Goal: Book appointment/travel/reservation

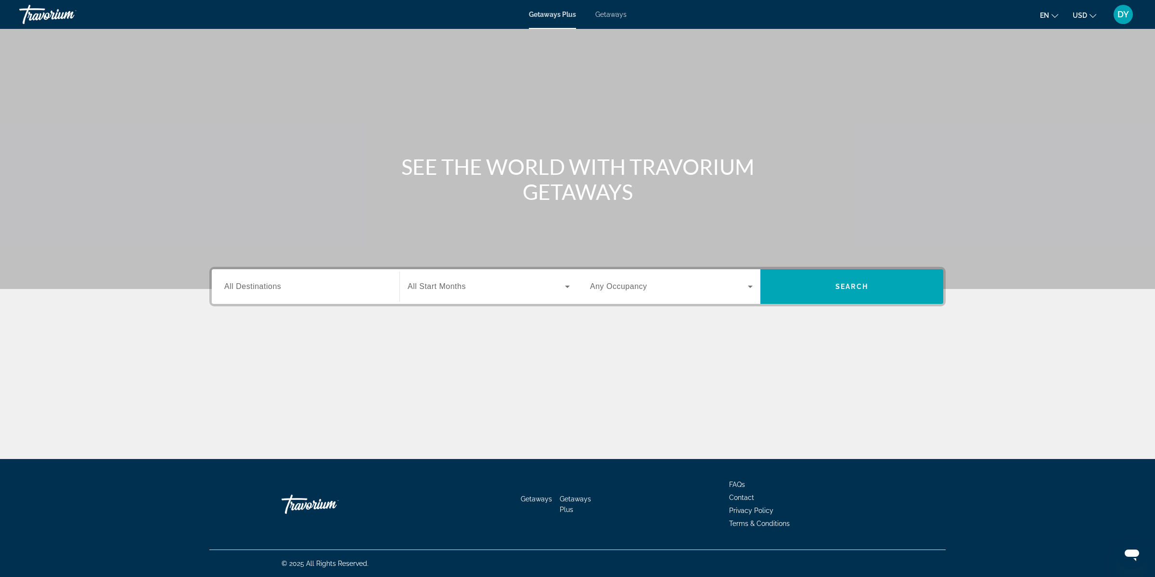
click at [607, 13] on span "Getaways" at bounding box center [610, 15] width 31 height 8
click at [320, 292] on div "Search widget" at bounding box center [305, 286] width 163 height 27
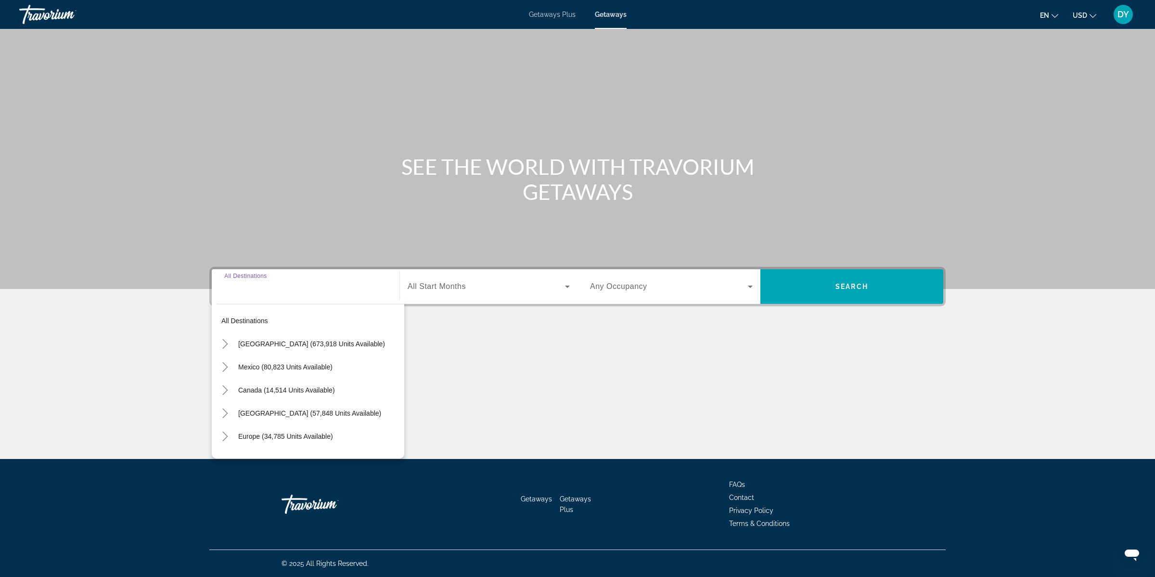
click at [319, 291] on input "Destination All Destinations" at bounding box center [305, 287] width 163 height 12
click at [181, 317] on section "SEE THE WORLD WITH TRAVORIUM GETAWAYS Destination All Destinations All destinat…" at bounding box center [577, 201] width 1155 height 402
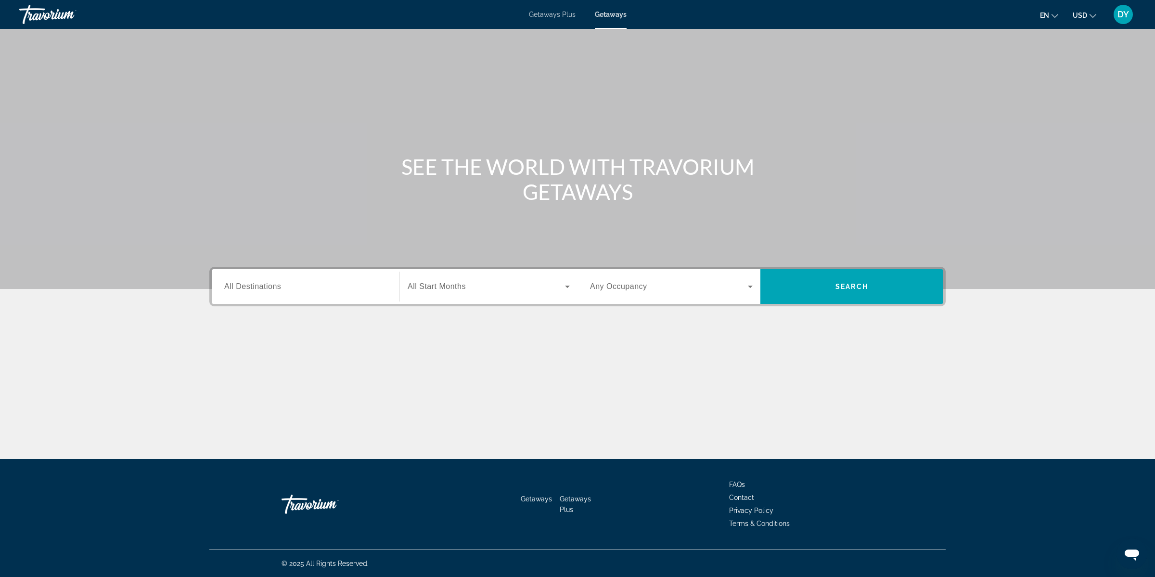
click at [360, 291] on input "Destination All Destinations" at bounding box center [305, 287] width 163 height 12
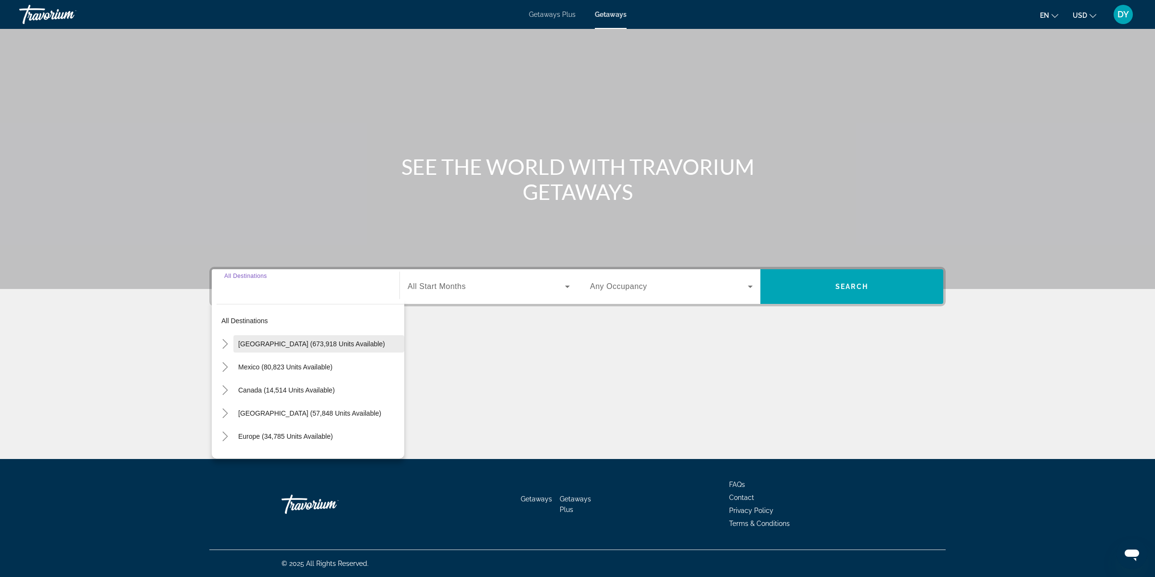
click at [326, 346] on span "[GEOGRAPHIC_DATA] (673,918 units available)" at bounding box center [311, 344] width 147 height 8
type input "**********"
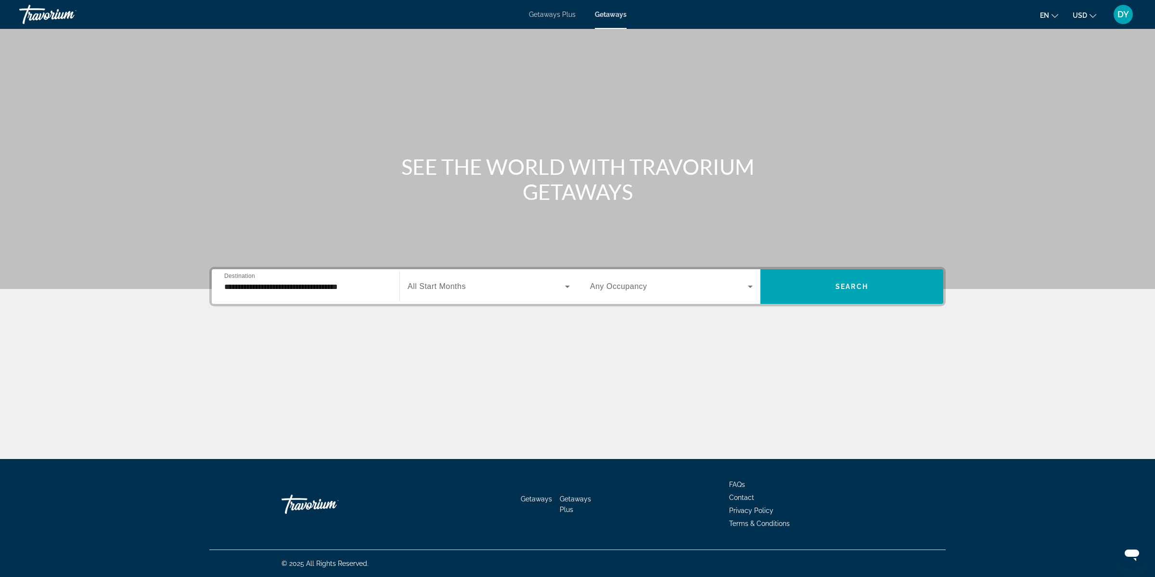
click at [499, 274] on div "Search widget" at bounding box center [489, 286] width 162 height 27
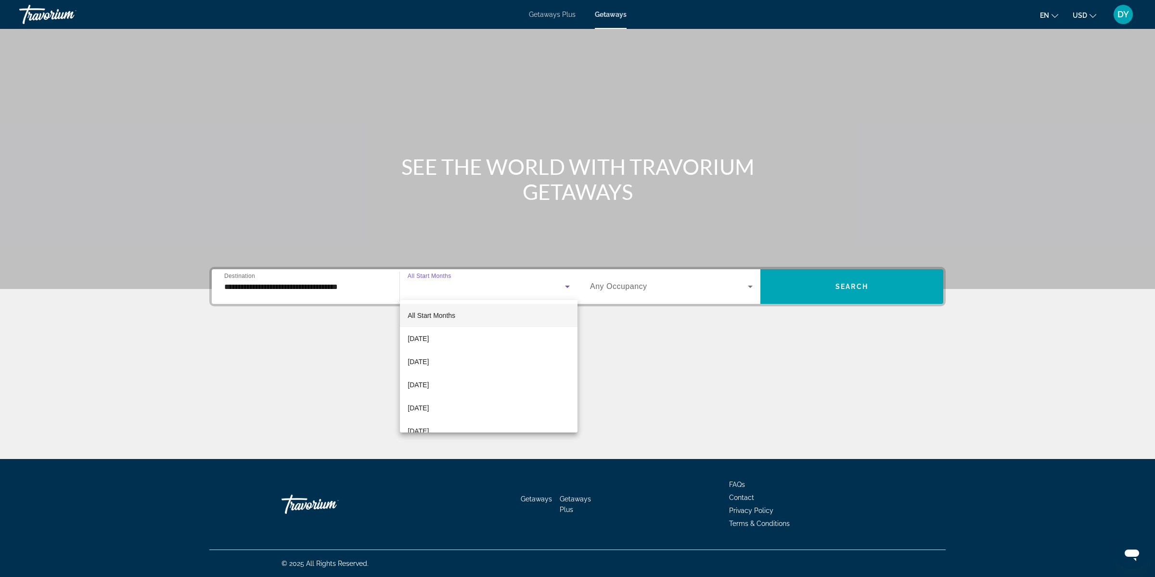
click at [457, 314] on mat-option "All Start Months" at bounding box center [489, 315] width 178 height 23
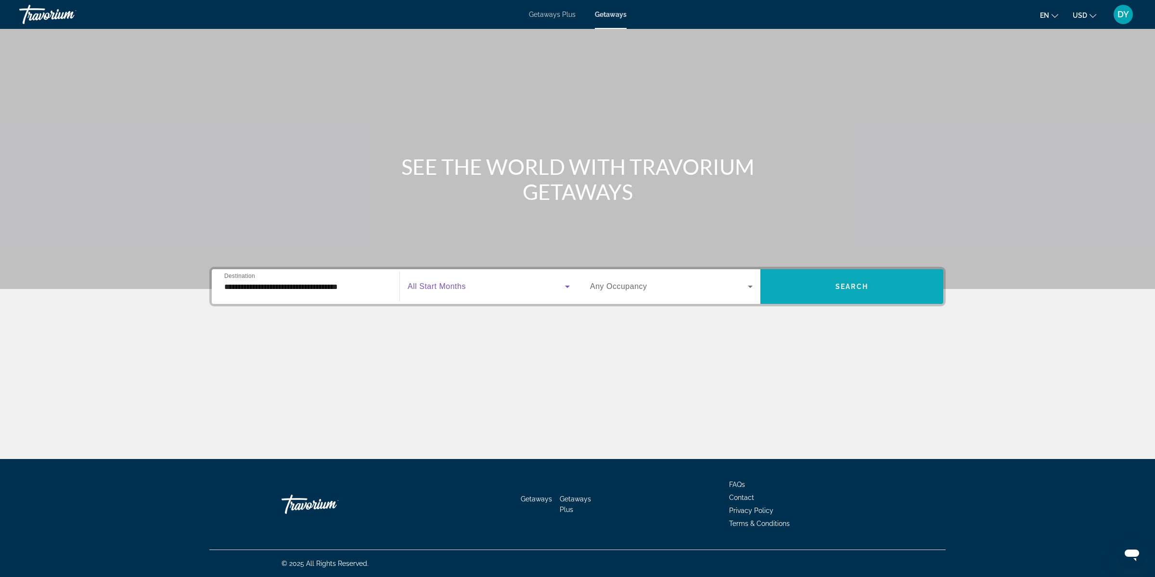
click at [806, 299] on span "Search widget" at bounding box center [851, 286] width 183 height 35
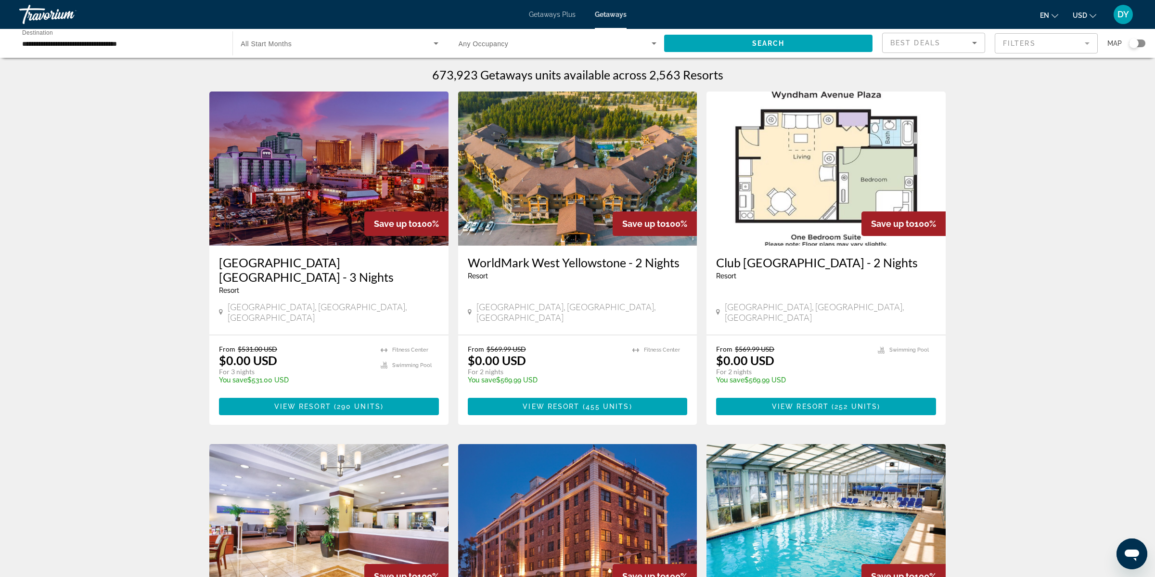
click at [555, 18] on span "Getaways Plus" at bounding box center [552, 15] width 47 height 8
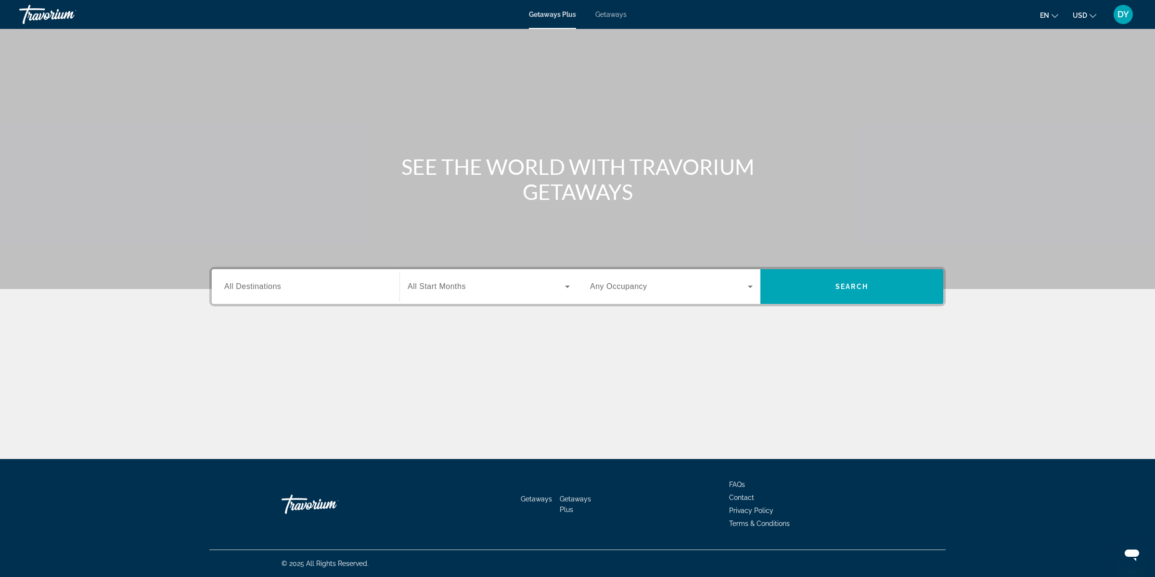
click at [343, 297] on div "Search widget" at bounding box center [305, 286] width 163 height 27
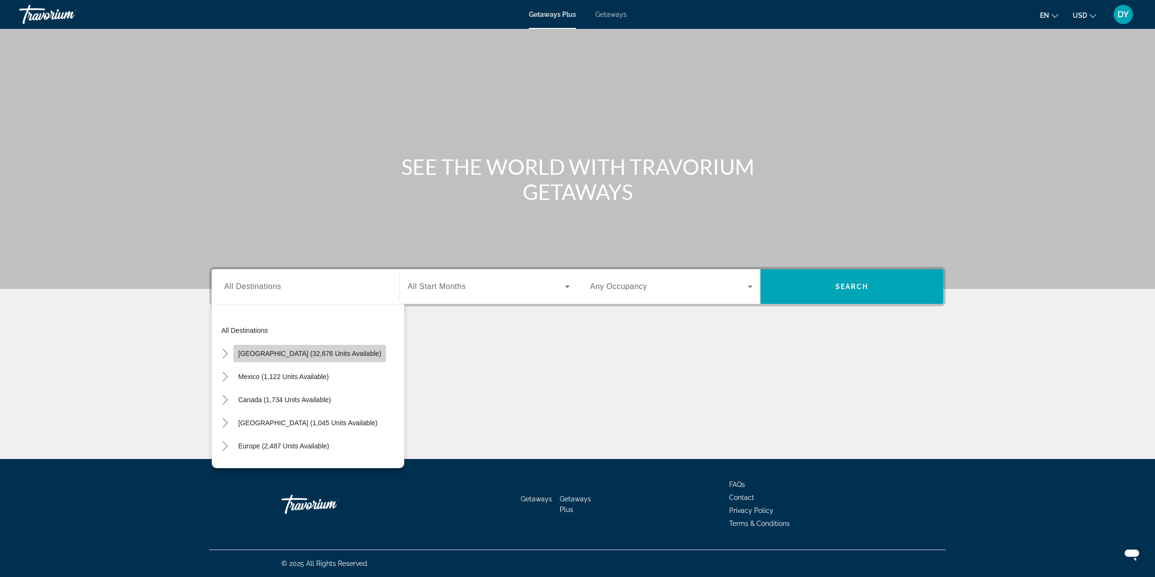
click at [310, 352] on span "[GEOGRAPHIC_DATA] (32,676 units available)" at bounding box center [309, 353] width 143 height 8
type input "**********"
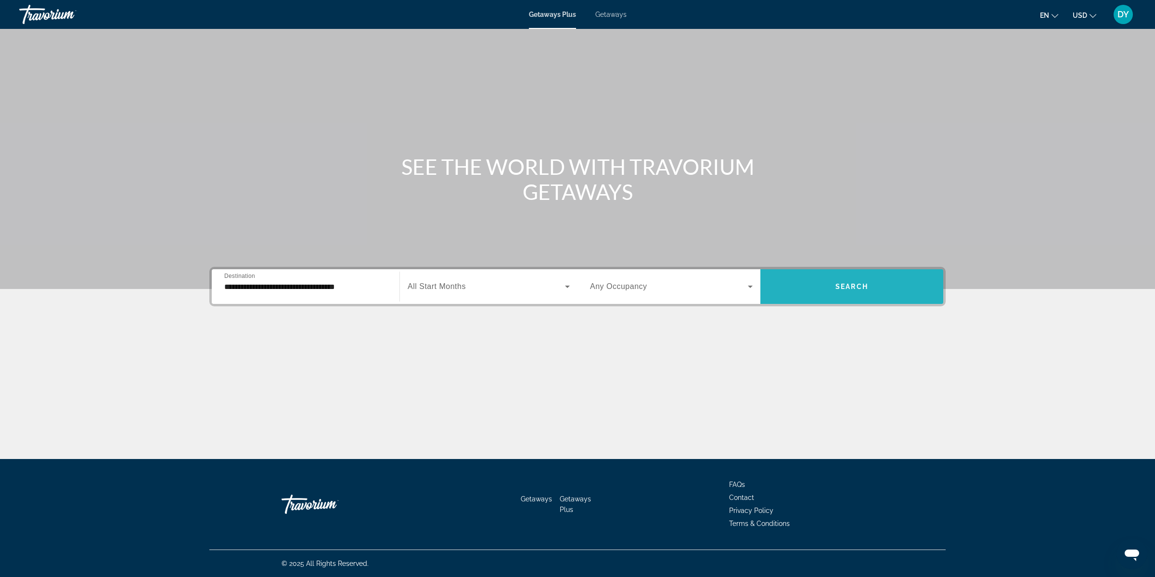
click at [846, 291] on span "Search widget" at bounding box center [851, 286] width 183 height 23
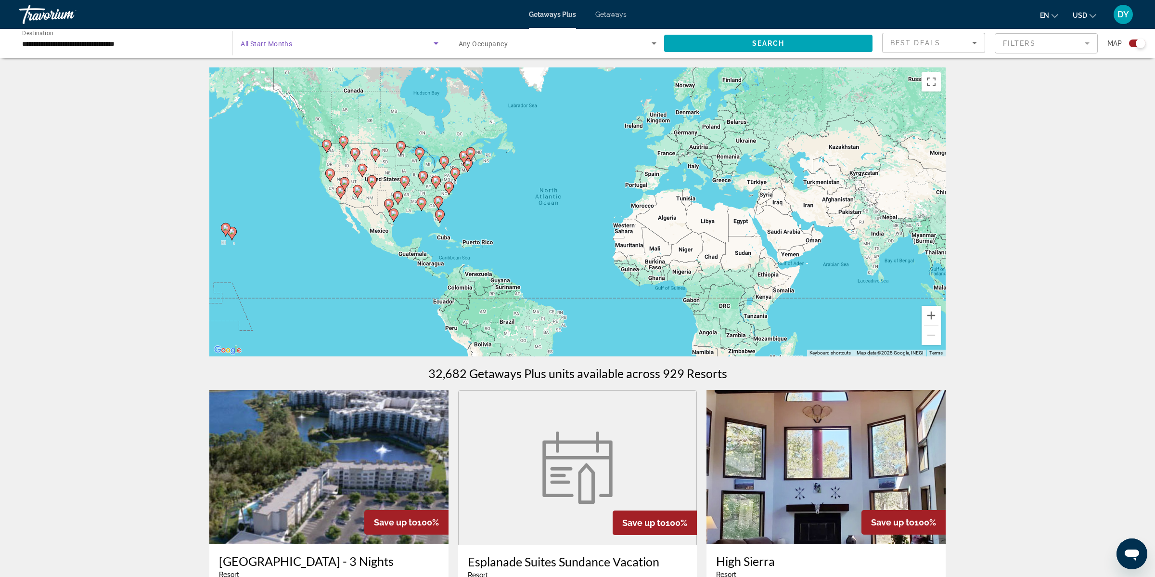
click at [271, 47] on span "Search widget" at bounding box center [337, 44] width 193 height 12
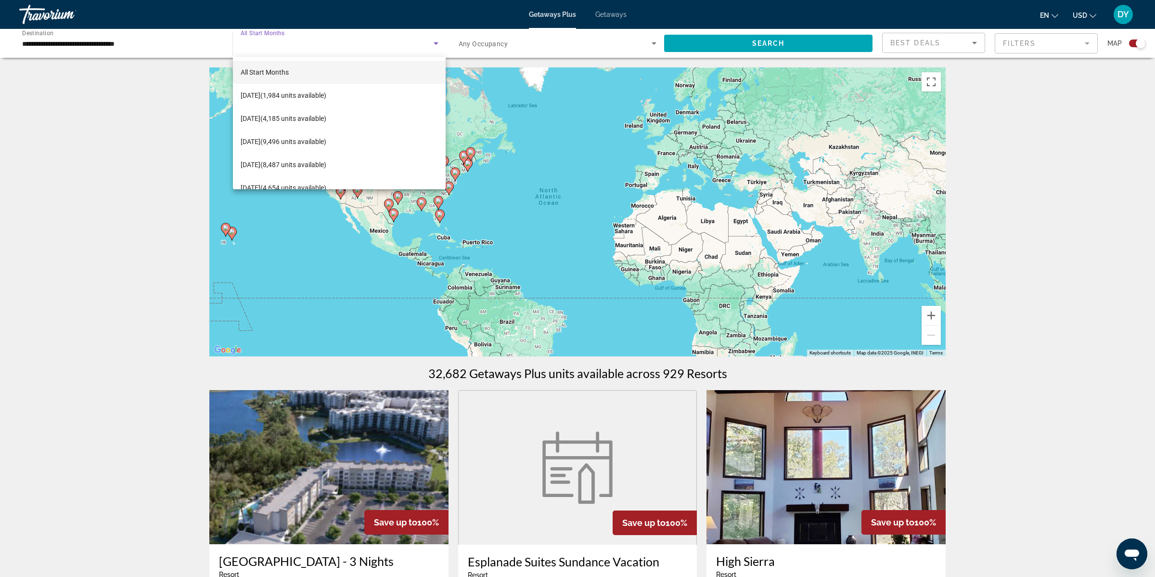
click at [200, 45] on div at bounding box center [577, 288] width 1155 height 577
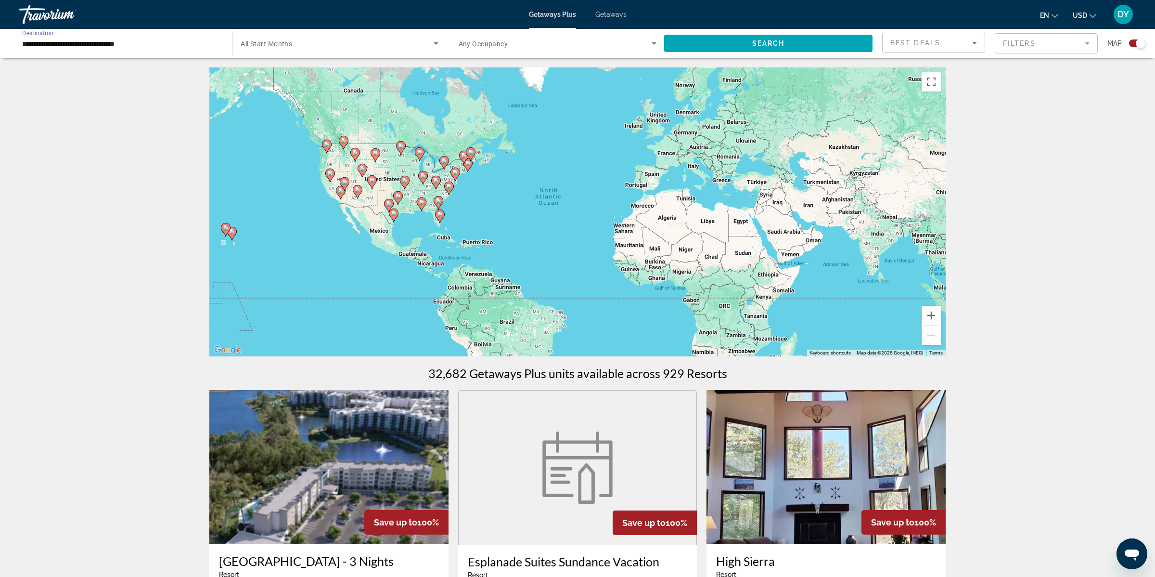
click at [155, 45] on input "**********" at bounding box center [121, 44] width 198 height 12
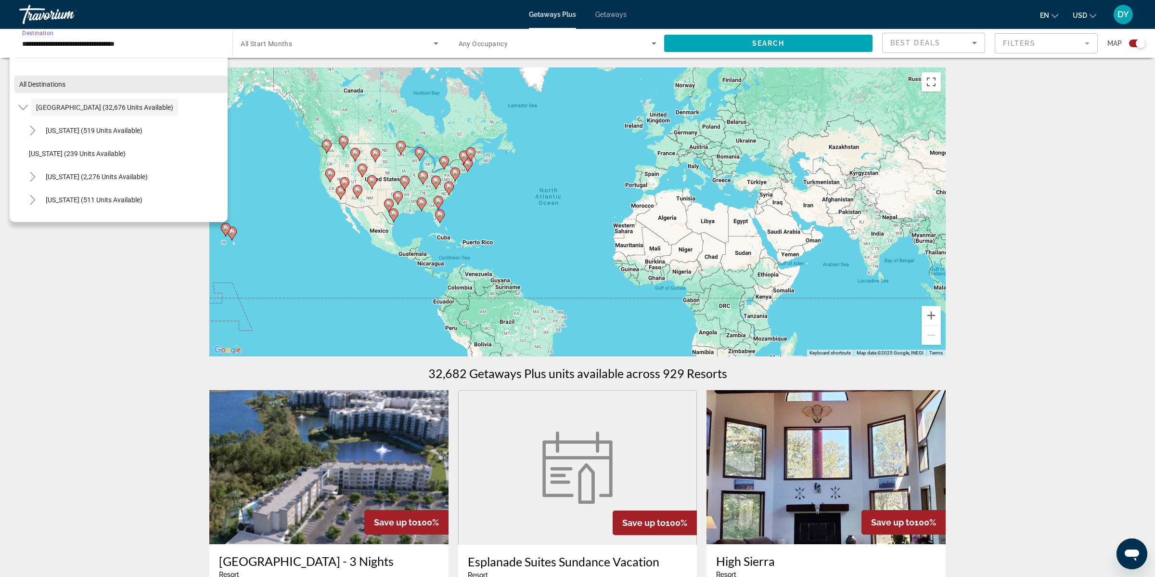
click at [96, 84] on span "Search widget" at bounding box center [120, 84] width 213 height 23
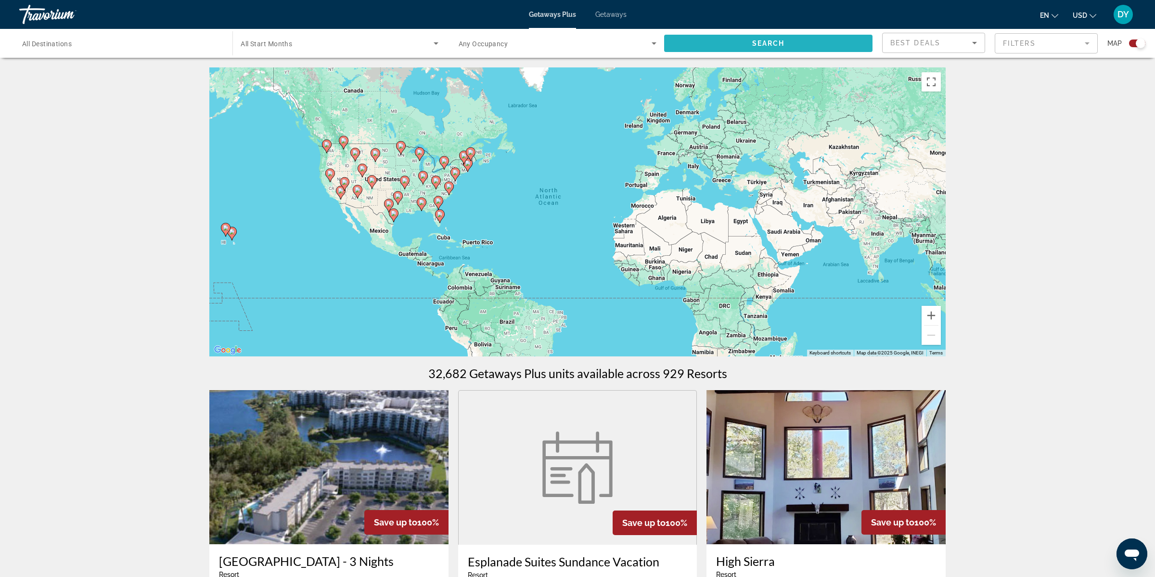
click at [758, 49] on span "Search widget" at bounding box center [768, 43] width 208 height 23
